Goal: Task Accomplishment & Management: Complete application form

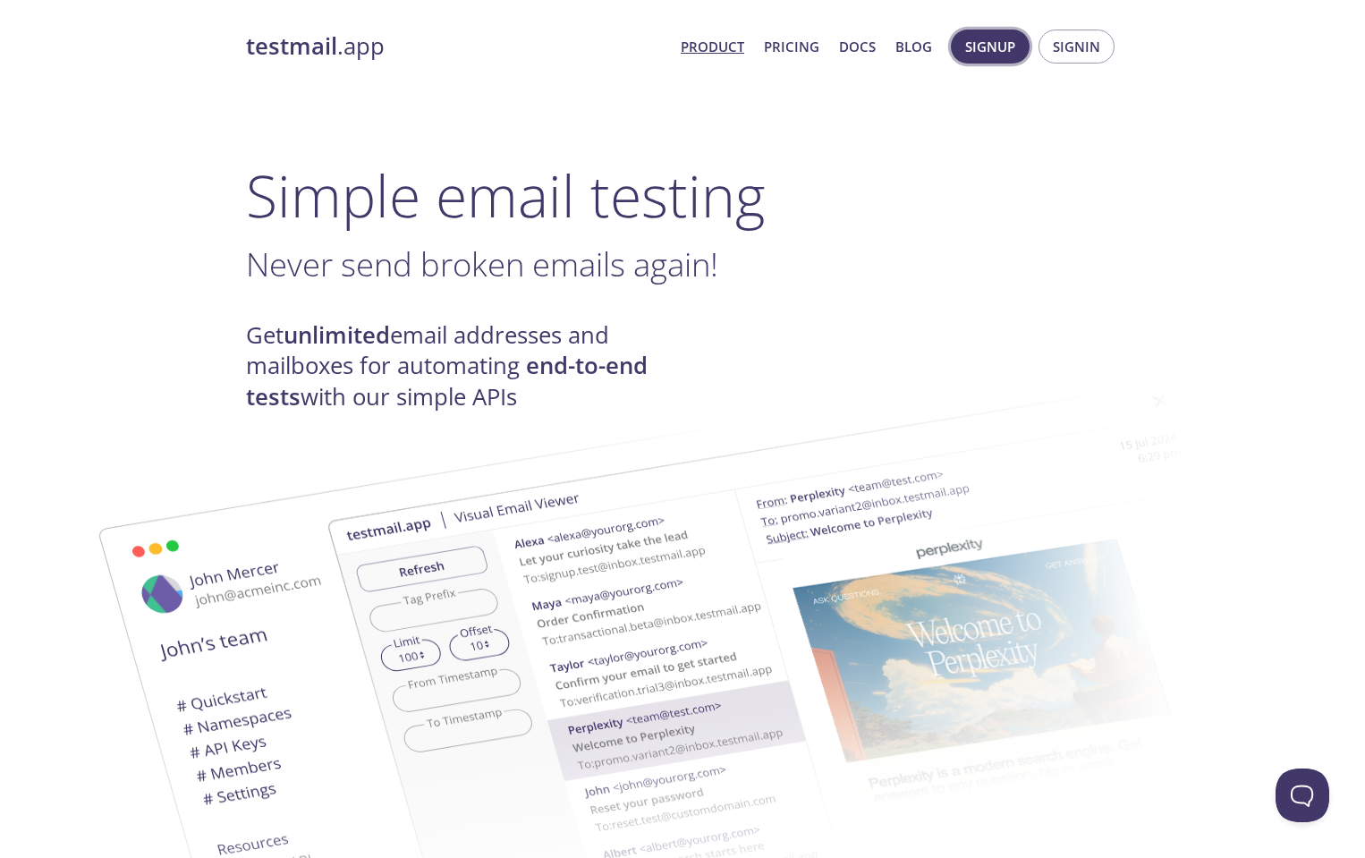
click at [991, 46] on span "Signup" at bounding box center [990, 46] width 50 height 23
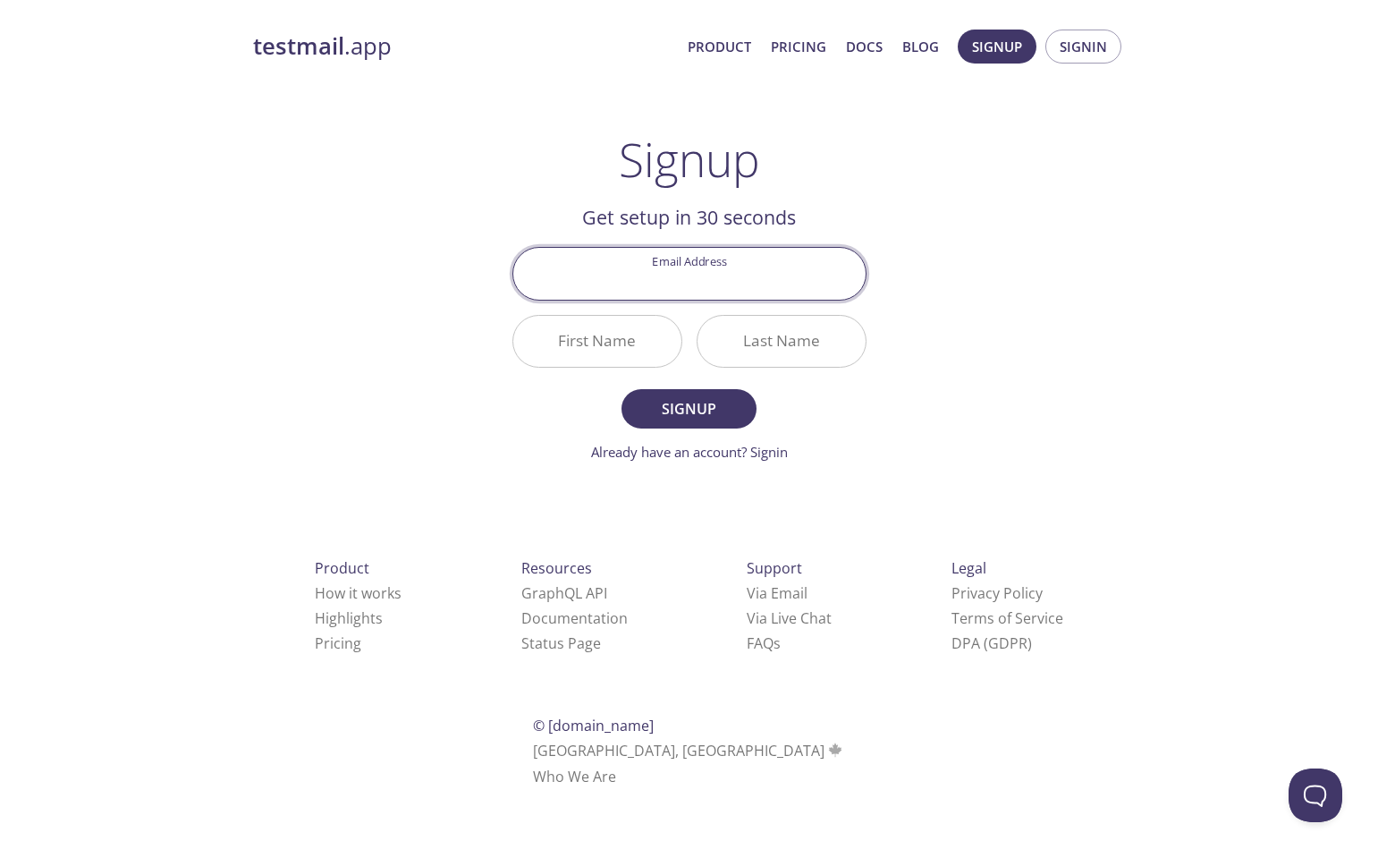
click at [740, 259] on input "Email Address" at bounding box center [689, 273] width 352 height 51
type input "[PERSON_NAME][EMAIL_ADDRESS][PERSON_NAME][DOMAIN_NAME]"
click at [642, 349] on input "First Name" at bounding box center [597, 341] width 168 height 51
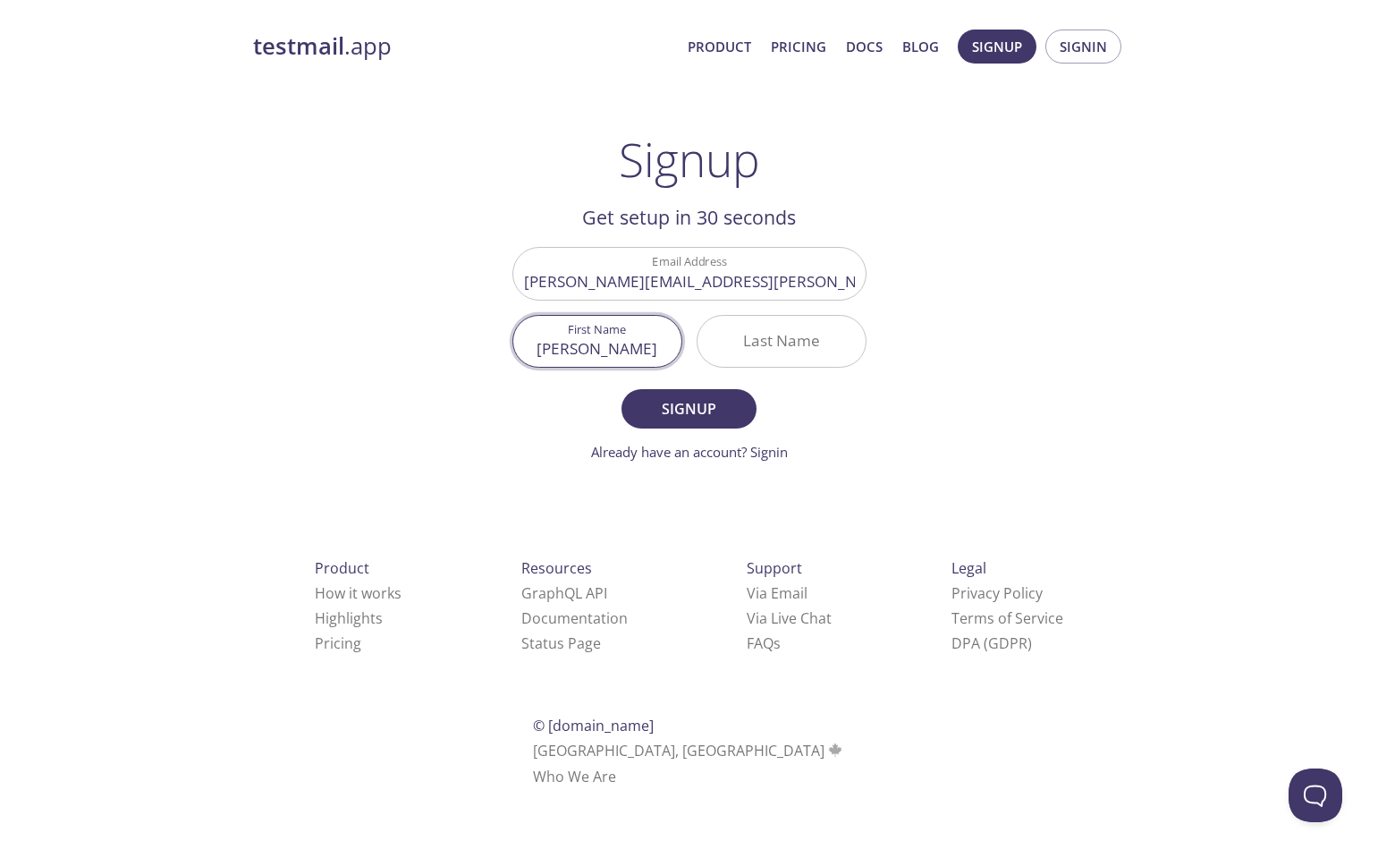
type input "[PERSON_NAME]"
click at [757, 335] on input "Last Name" at bounding box center [782, 341] width 168 height 51
drag, startPoint x: 769, startPoint y: 343, endPoint x: 733, endPoint y: 344, distance: 35.8
click at [733, 344] on input "hOVH" at bounding box center [782, 341] width 168 height 51
type input "HOVH"
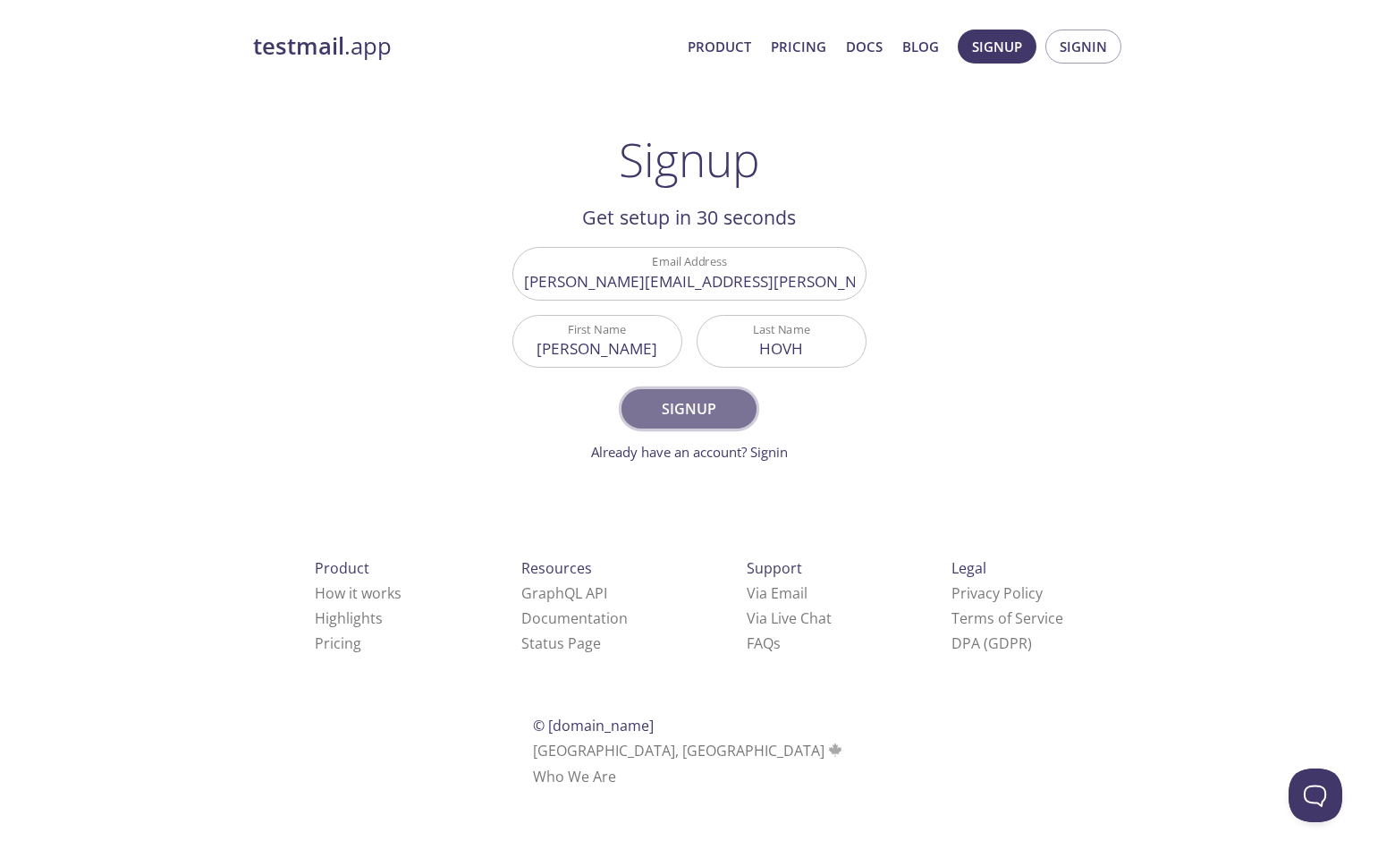
click at [725, 398] on span "Signup" at bounding box center [688, 408] width 95 height 25
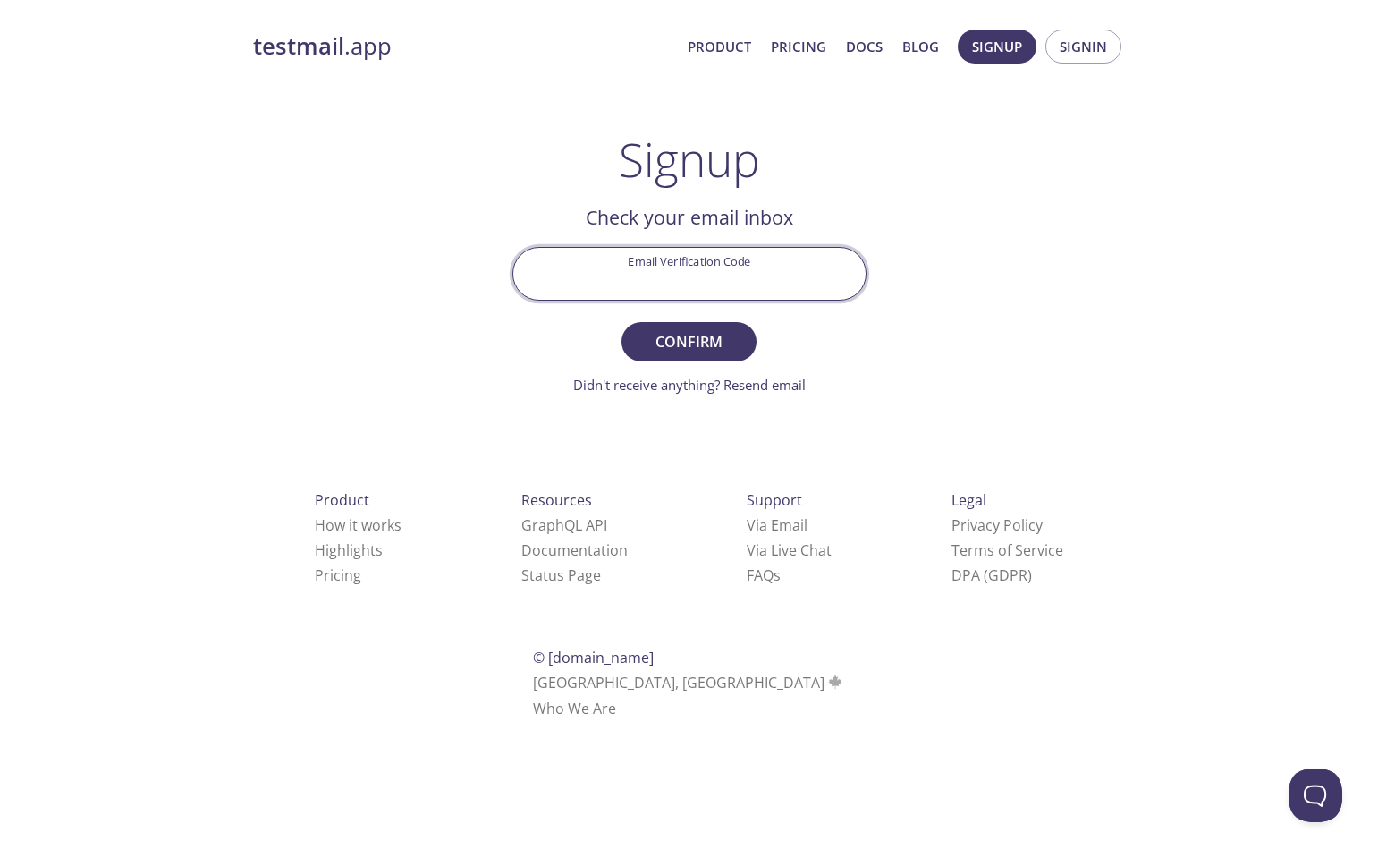
click at [776, 258] on input "Email Verification Code" at bounding box center [689, 273] width 352 height 51
paste input "WKHEZCR"
type input "WKHEZCR"
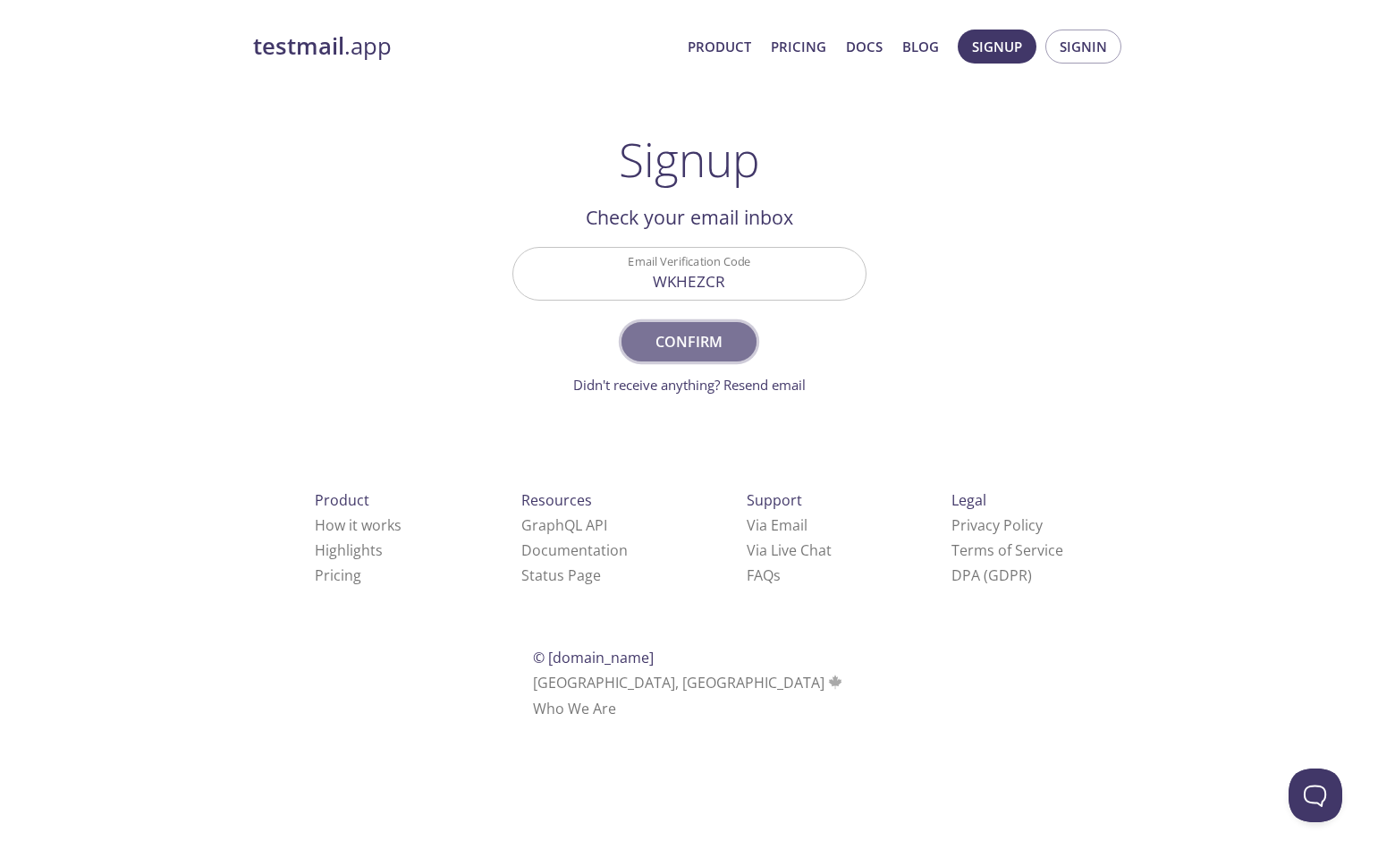
click at [712, 335] on span "Confirm" at bounding box center [688, 341] width 95 height 25
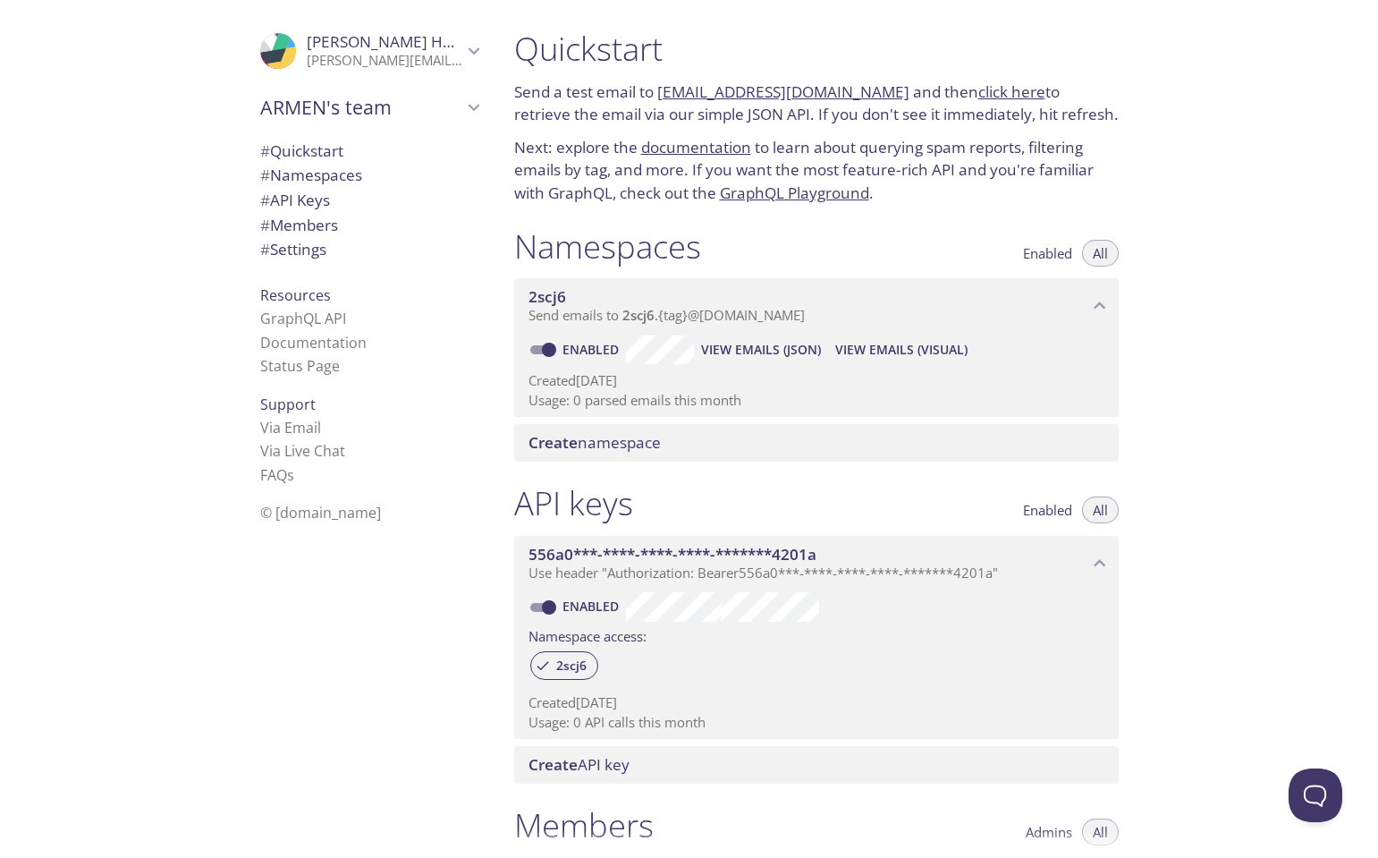
click at [298, 157] on span "# Quickstart" at bounding box center [301, 150] width 83 height 21
click at [310, 176] on span "# Namespaces" at bounding box center [311, 175] width 102 height 21
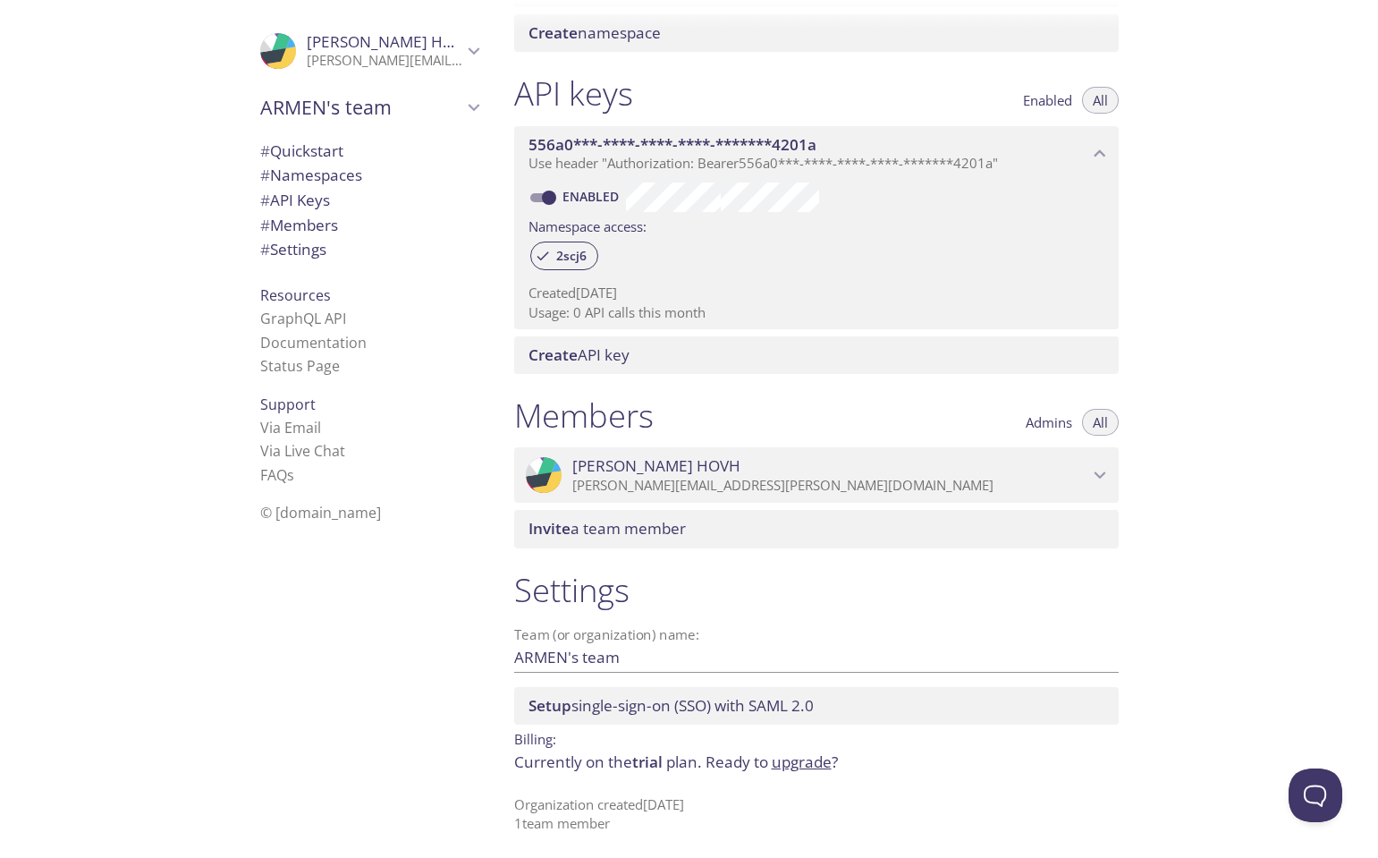
scroll to position [414, 0]
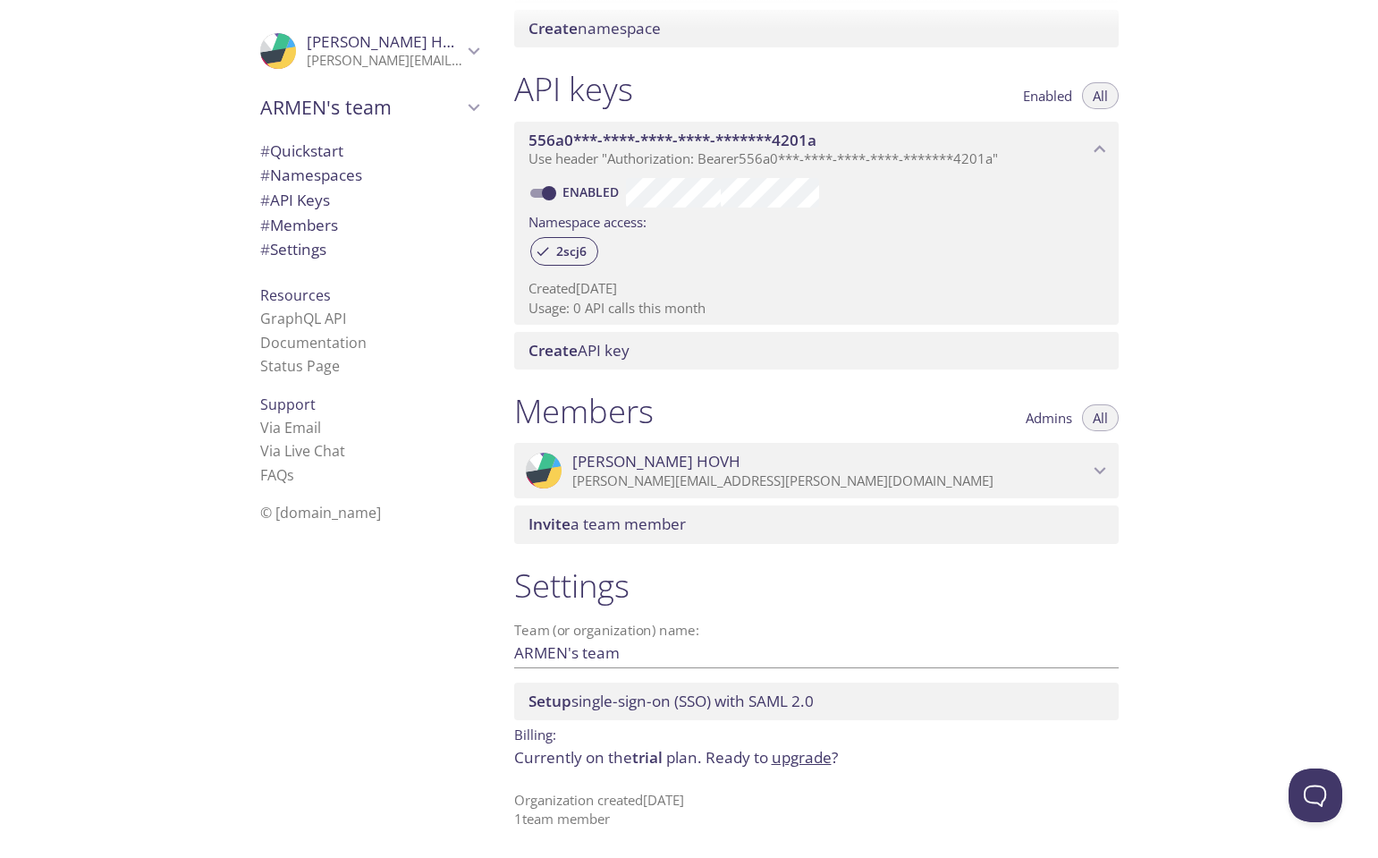
click at [896, 290] on p "Created [DATE]" at bounding box center [817, 288] width 576 height 19
click at [284, 315] on link "GraphQL API" at bounding box center [303, 319] width 86 height 20
click at [302, 423] on link "Via Email" at bounding box center [290, 428] width 61 height 20
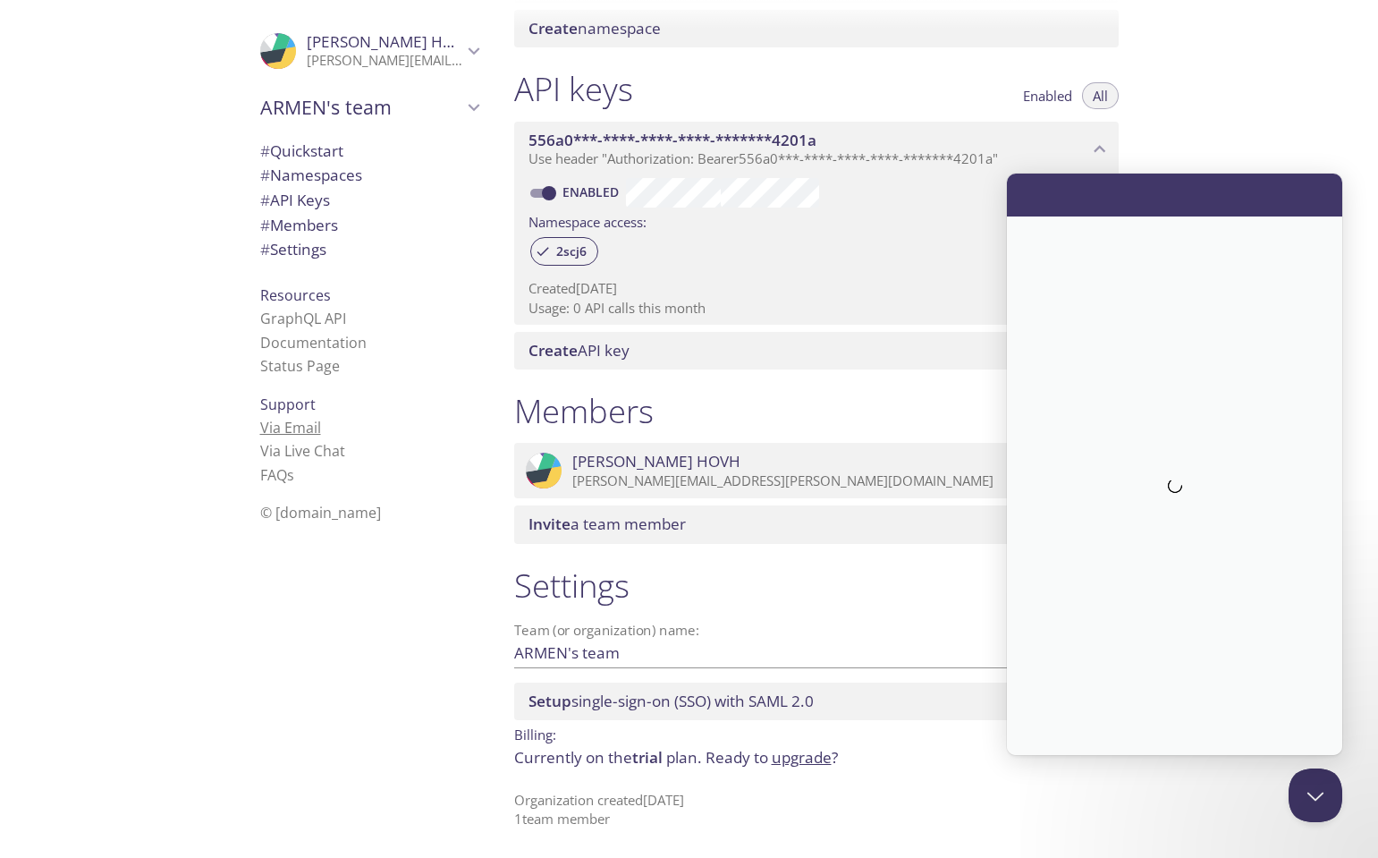
scroll to position [0, 0]
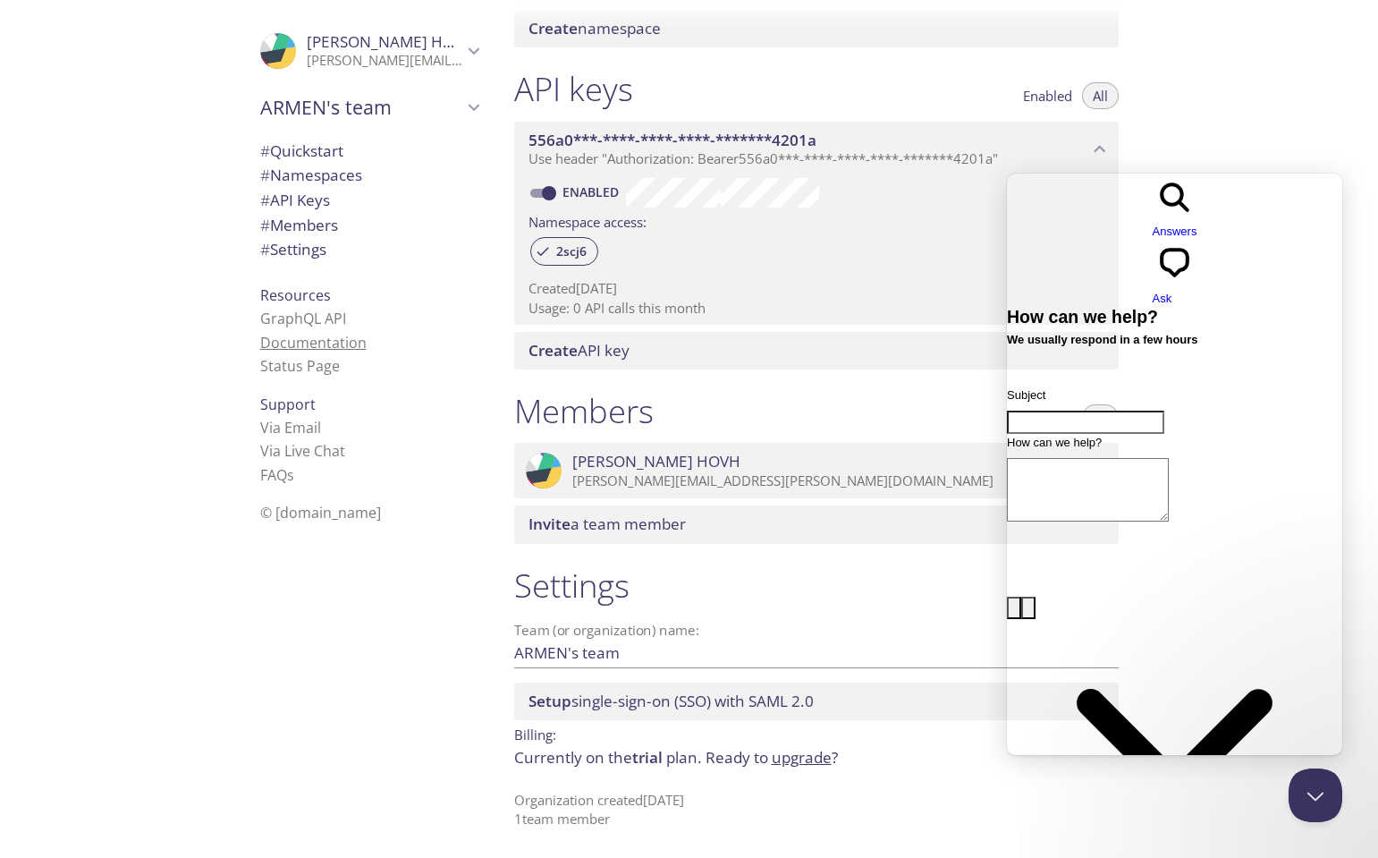
click at [309, 343] on link "Documentation" at bounding box center [313, 343] width 106 height 20
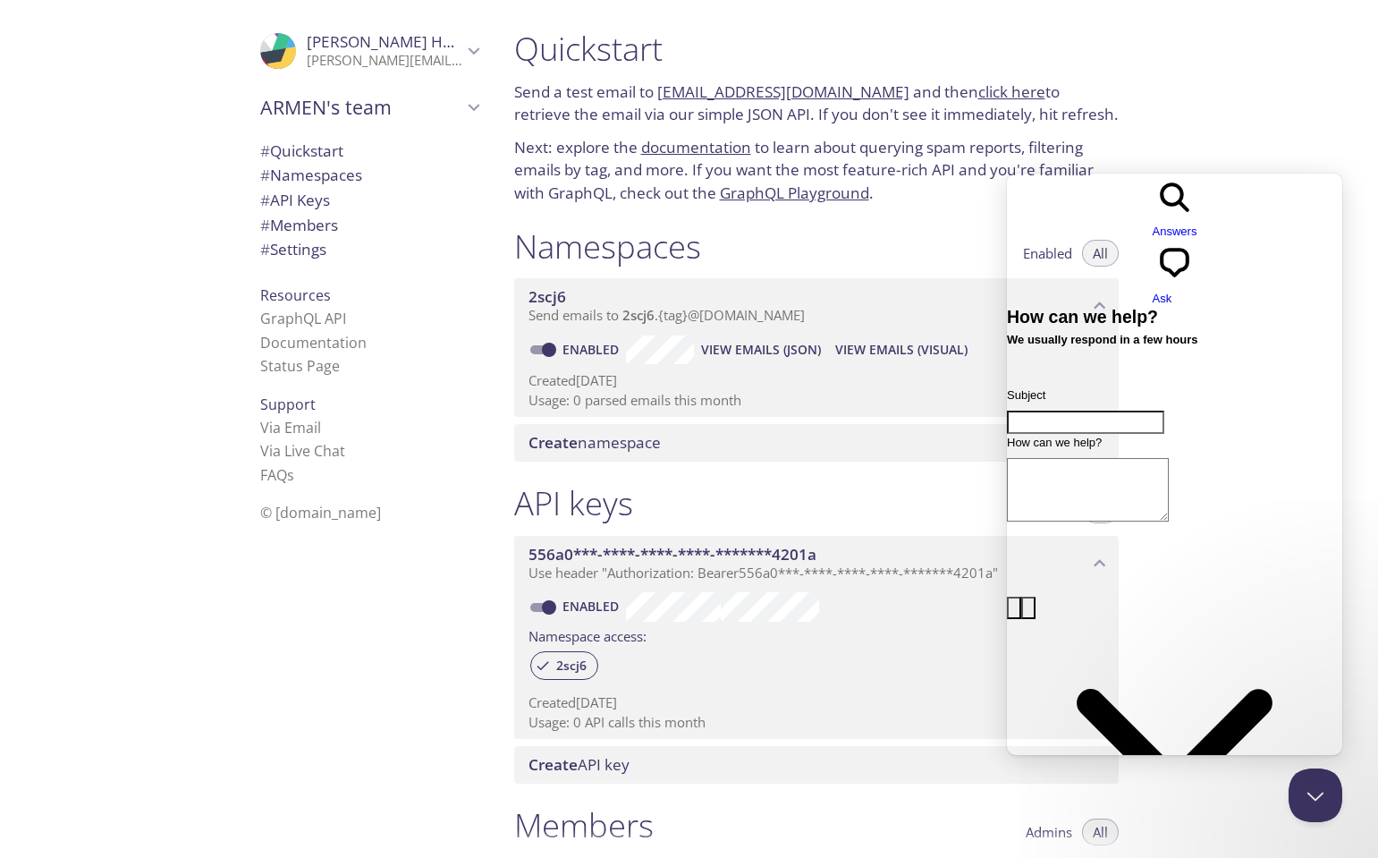
click at [701, 116] on p "Send a test email to [EMAIL_ADDRESS][DOMAIN_NAME] and then click here to retrie…" at bounding box center [816, 103] width 605 height 46
click at [694, 147] on link "documentation" at bounding box center [696, 147] width 110 height 21
